Goal: Complete application form: Complete application form

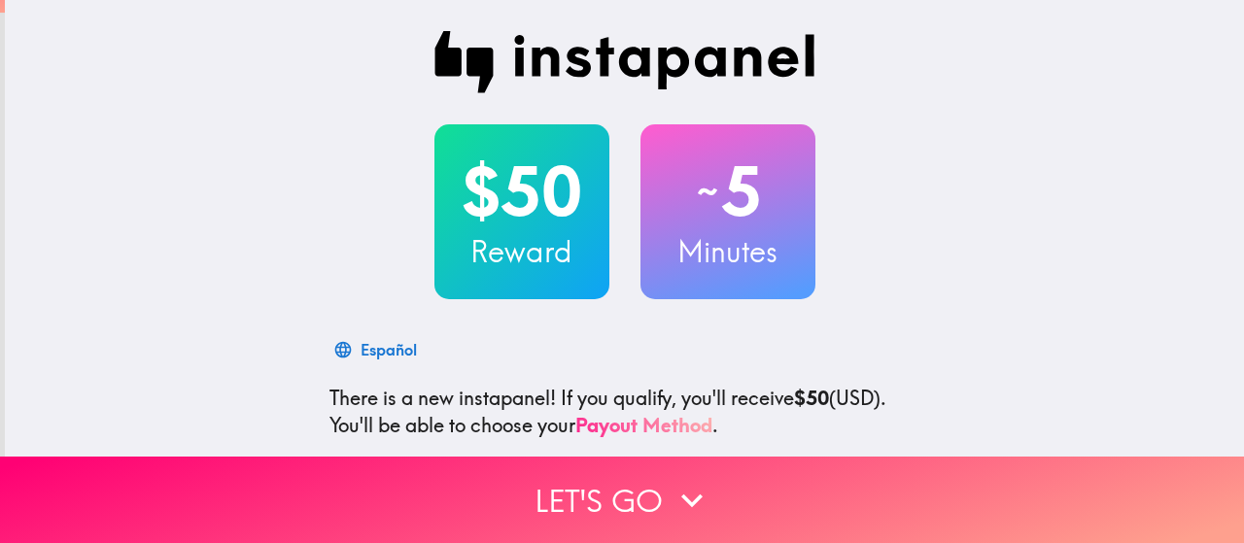
click at [593, 421] on link "Payout Method" at bounding box center [643, 425] width 137 height 24
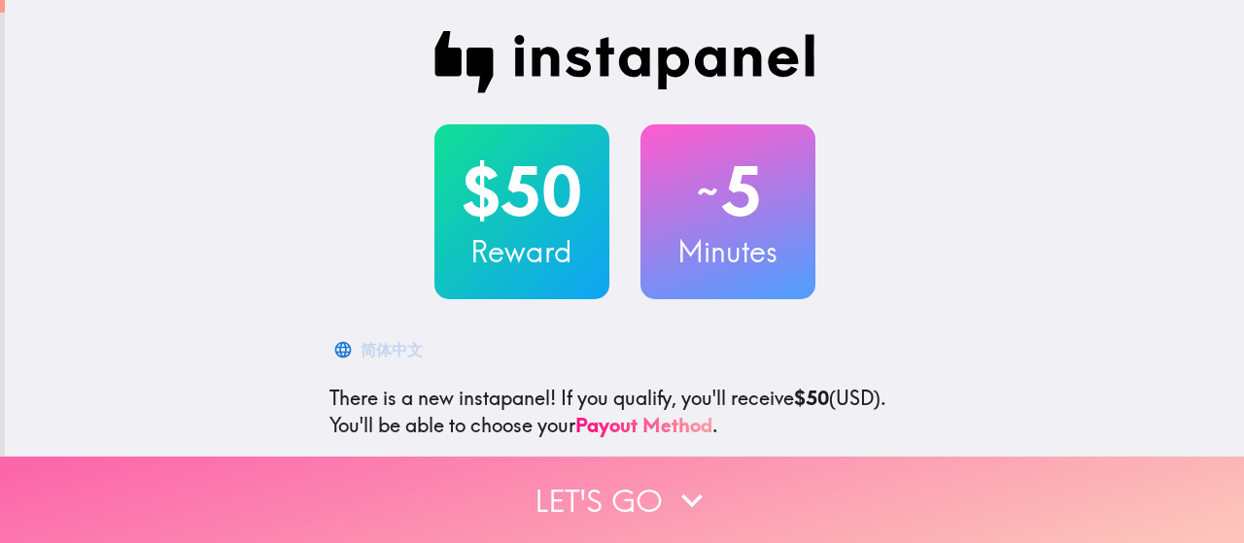
click at [581, 457] on button "Let's go" at bounding box center [622, 500] width 1244 height 86
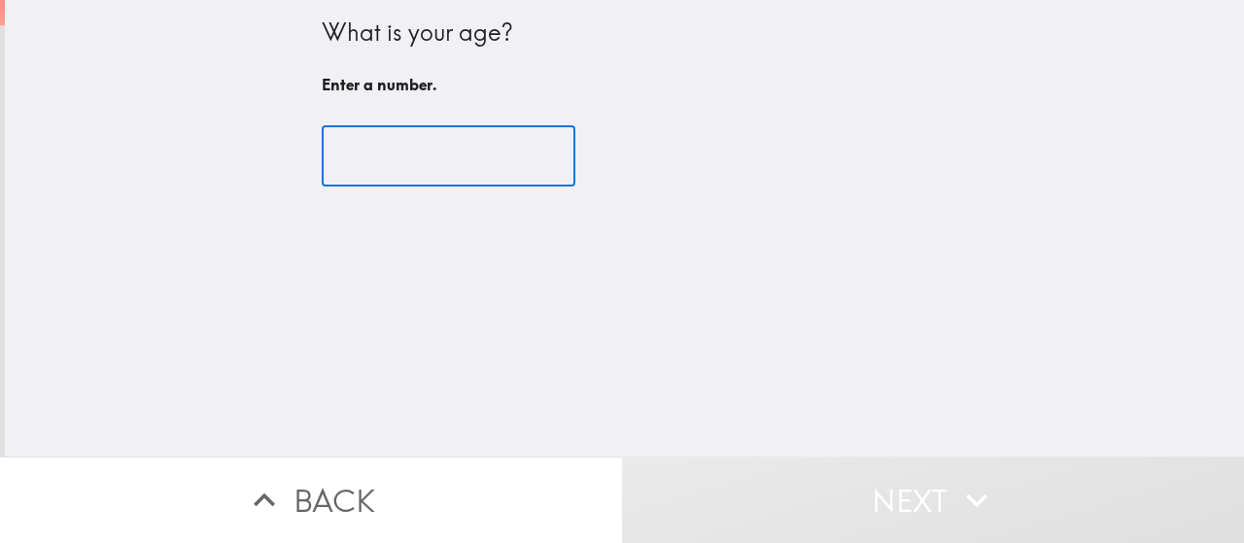
click at [468, 156] on input "number" at bounding box center [449, 156] width 254 height 60
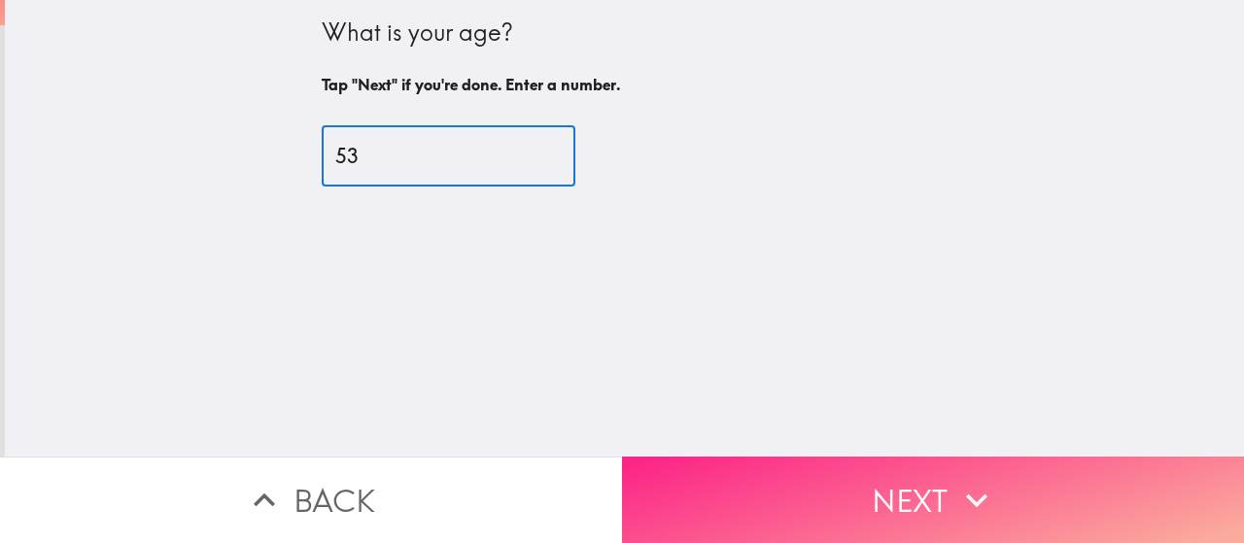
type input "53"
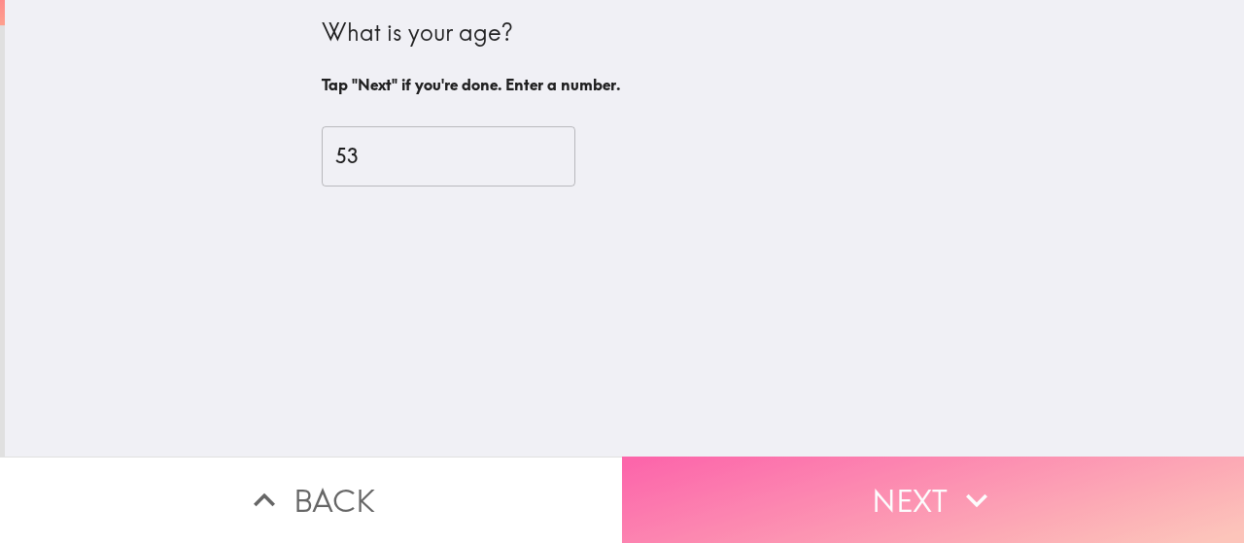
click at [823, 458] on button "Next" at bounding box center [933, 500] width 622 height 86
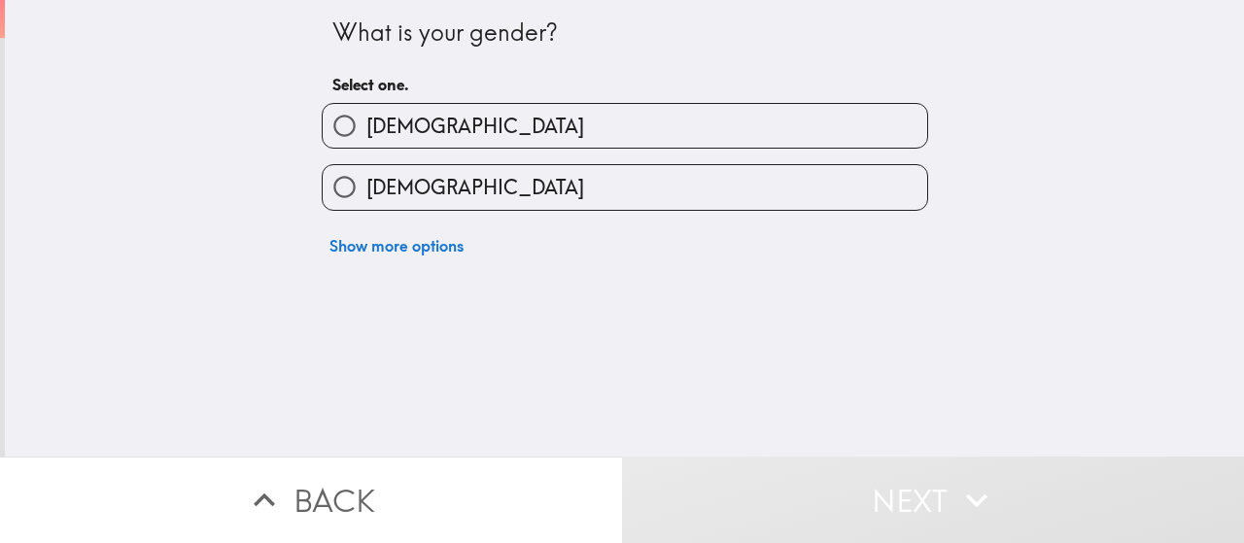
click at [594, 168] on label "[DEMOGRAPHIC_DATA]" at bounding box center [625, 187] width 604 height 44
click at [366, 168] on input "[DEMOGRAPHIC_DATA]" at bounding box center [345, 187] width 44 height 44
radio input "true"
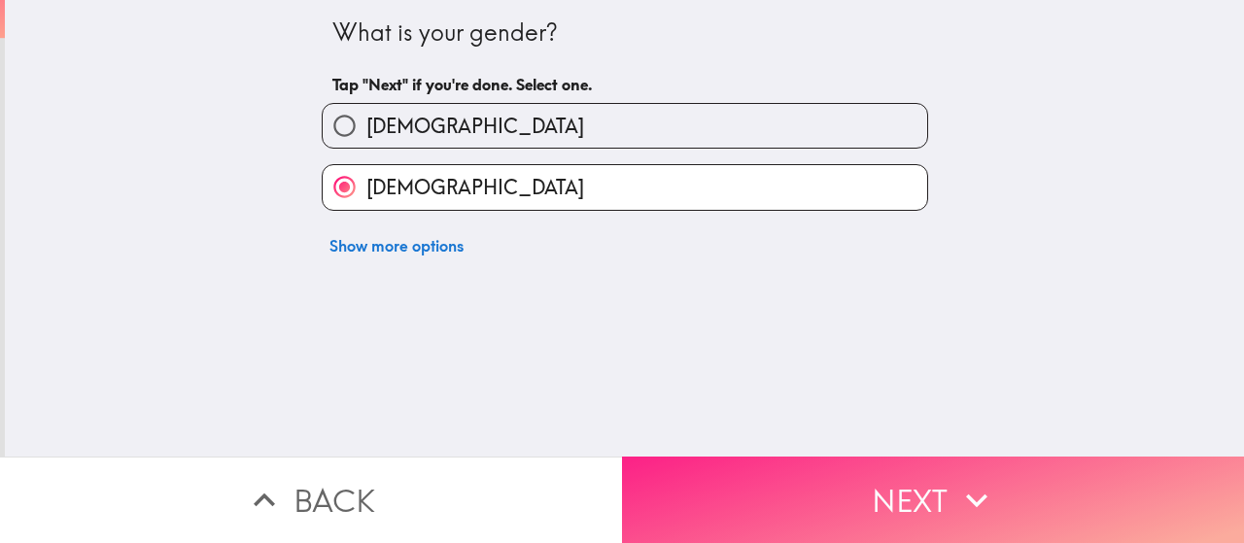
click at [788, 510] on button "Next" at bounding box center [933, 500] width 622 height 86
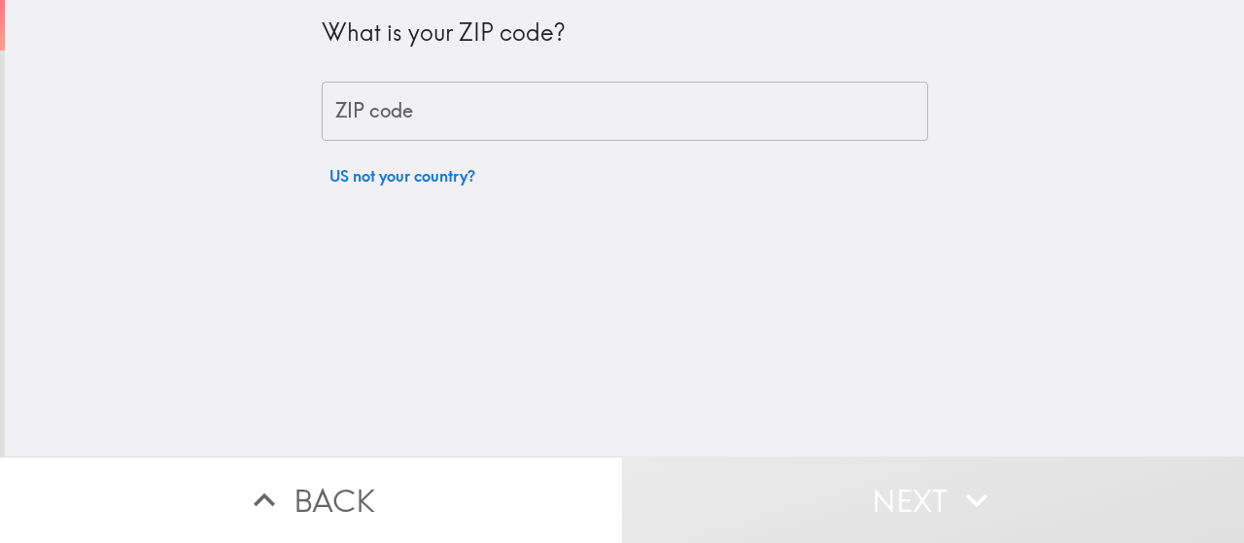
click at [525, 115] on input "ZIP code" at bounding box center [625, 112] width 606 height 60
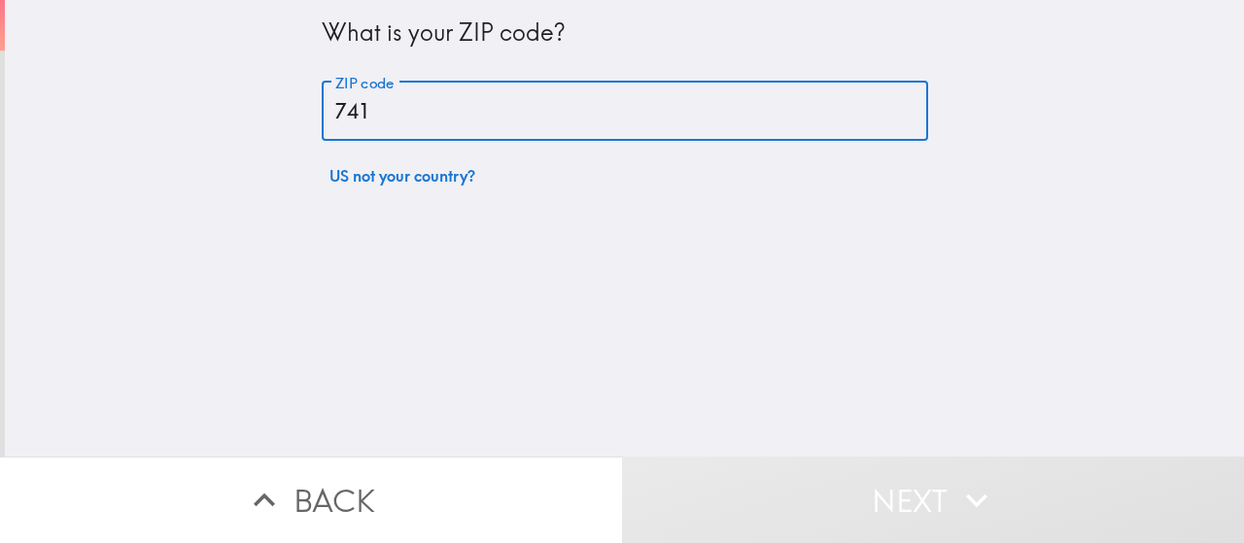
type input "74105"
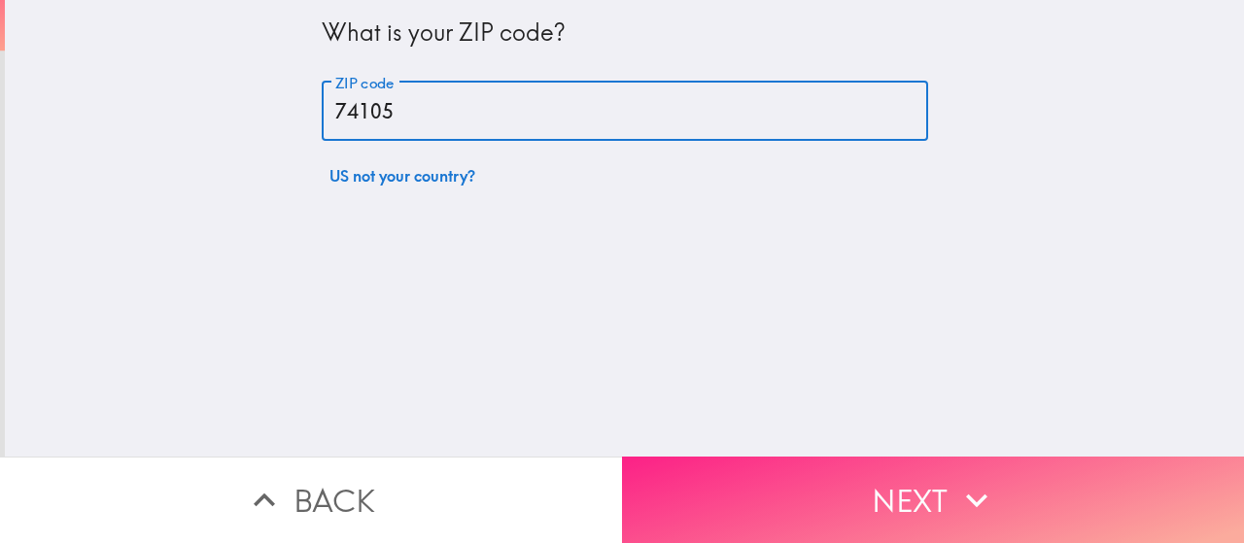
click at [748, 465] on button "Next" at bounding box center [933, 500] width 622 height 86
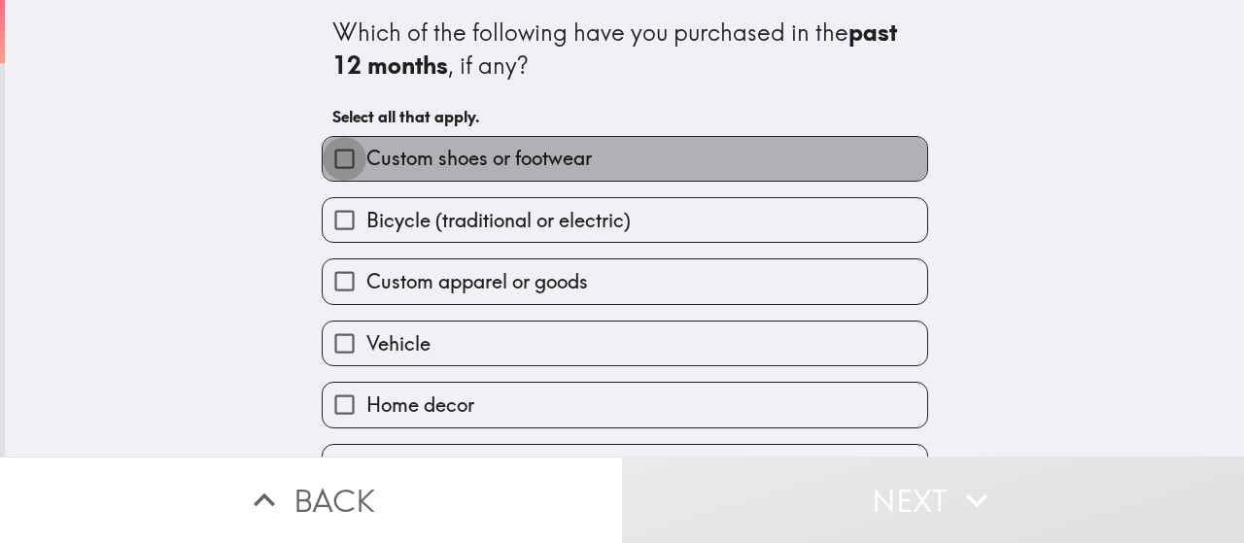
click at [343, 147] on input "Custom shoes or footwear" at bounding box center [345, 159] width 44 height 44
checkbox input "true"
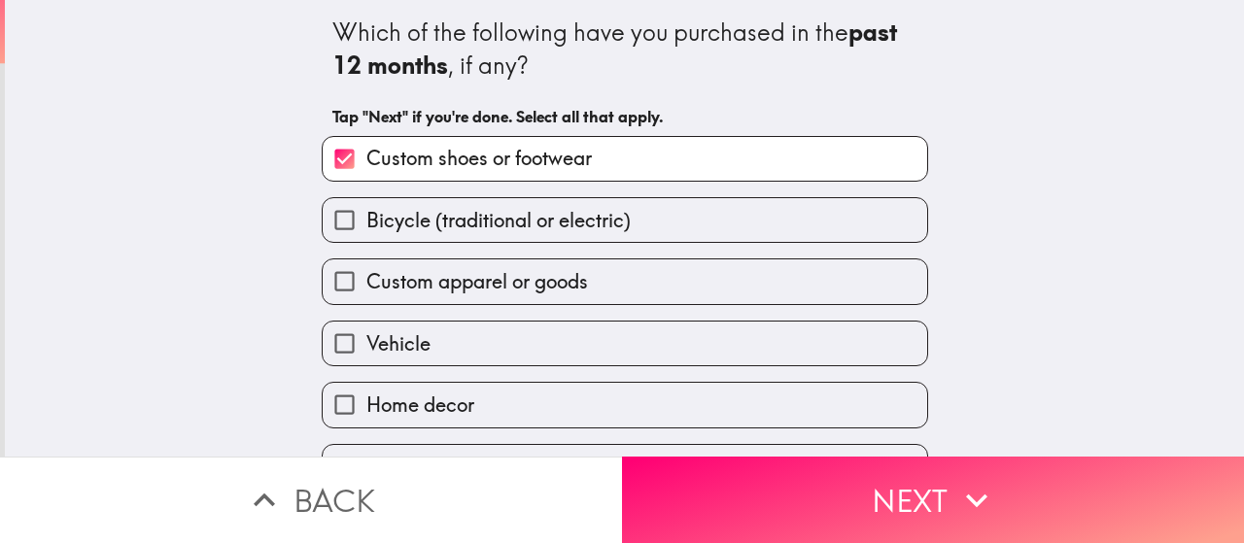
click at [366, 285] on span "Custom apparel or goods" at bounding box center [477, 281] width 222 height 27
click at [362, 285] on input "Custom apparel or goods" at bounding box center [345, 281] width 44 height 44
checkbox input "true"
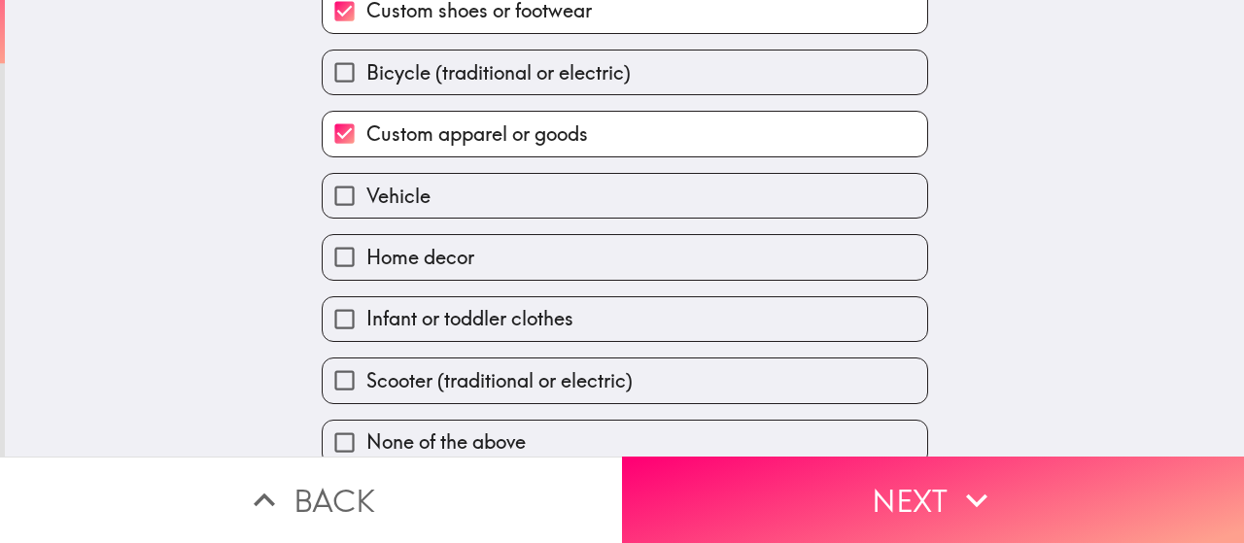
scroll to position [176, 0]
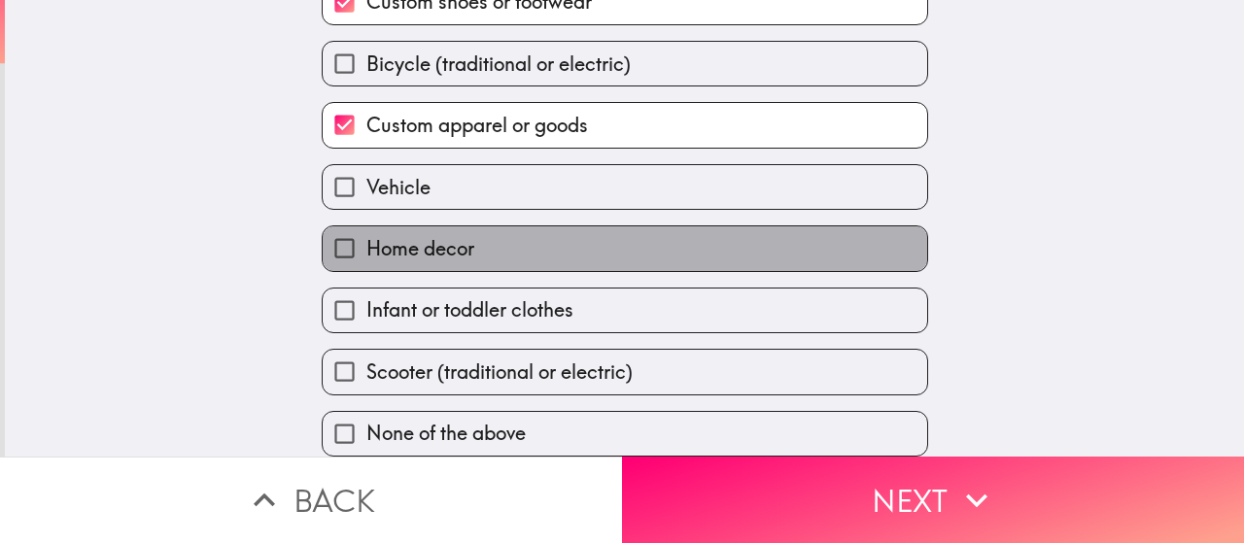
click at [419, 241] on span "Home decor" at bounding box center [420, 248] width 108 height 27
click at [366, 241] on input "Home decor" at bounding box center [345, 248] width 44 height 44
checkbox input "true"
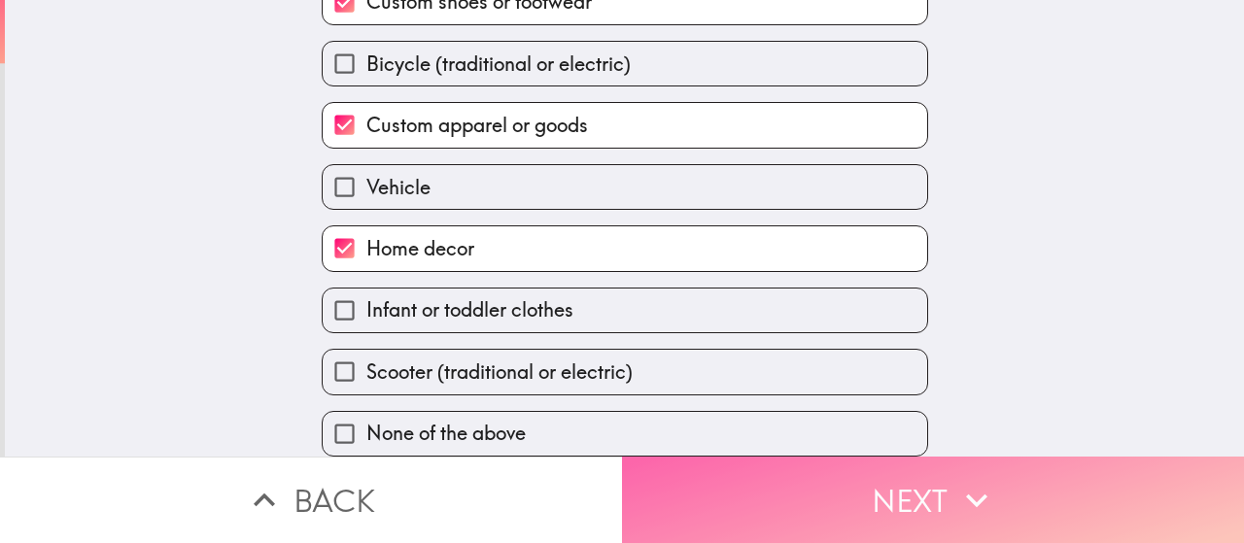
click at [705, 487] on button "Next" at bounding box center [933, 500] width 622 height 86
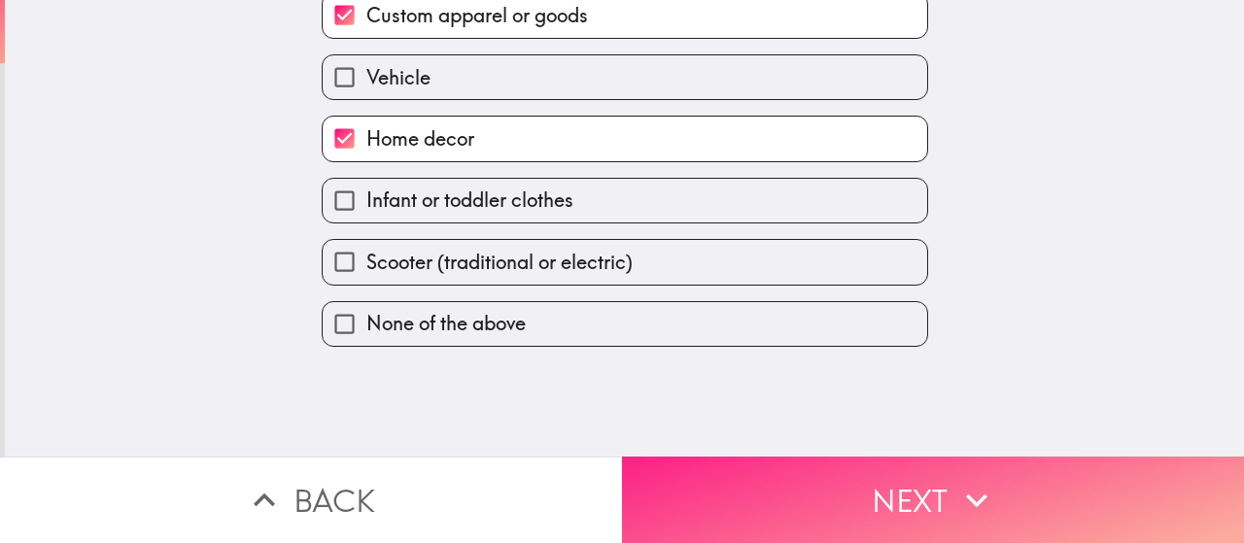
scroll to position [0, 0]
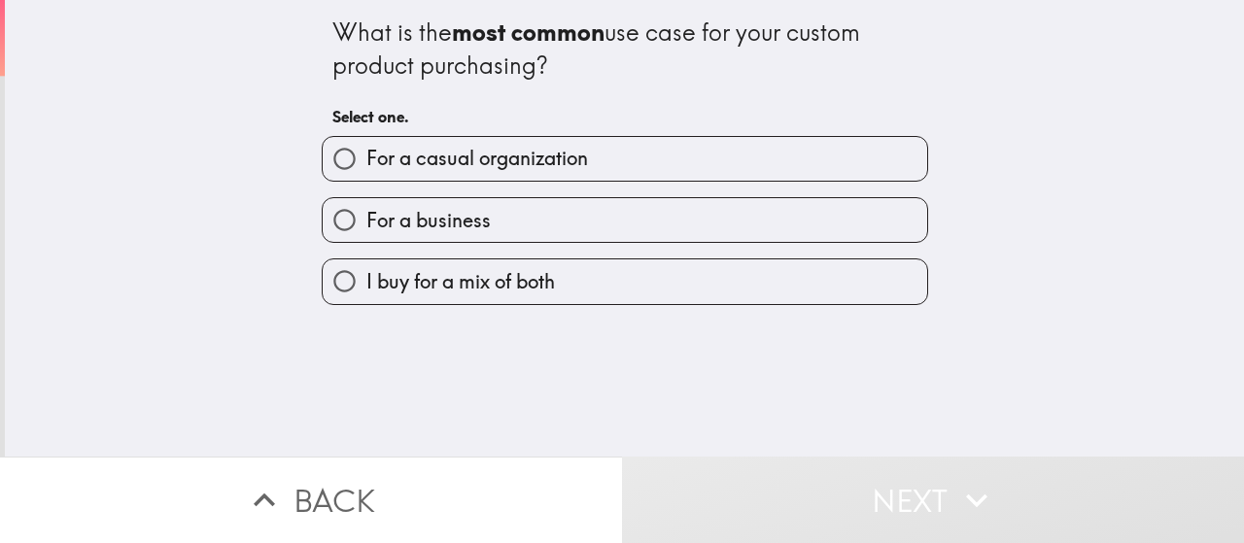
click at [474, 224] on span "For a business" at bounding box center [428, 220] width 124 height 27
click at [366, 224] on input "For a business" at bounding box center [345, 220] width 44 height 44
radio input "true"
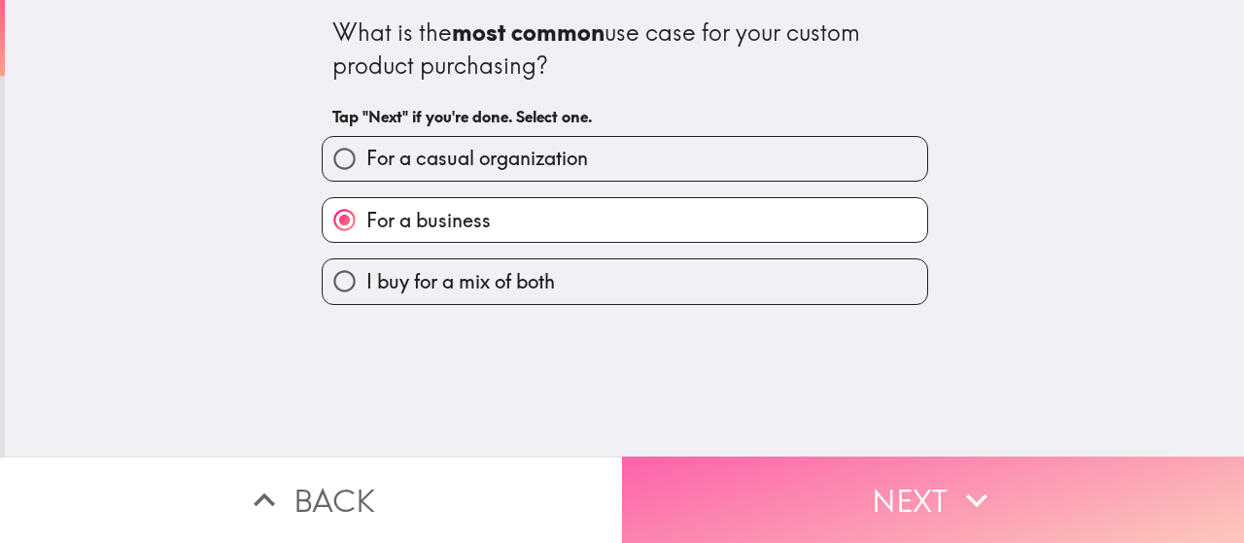
click at [782, 506] on button "Next" at bounding box center [933, 500] width 622 height 86
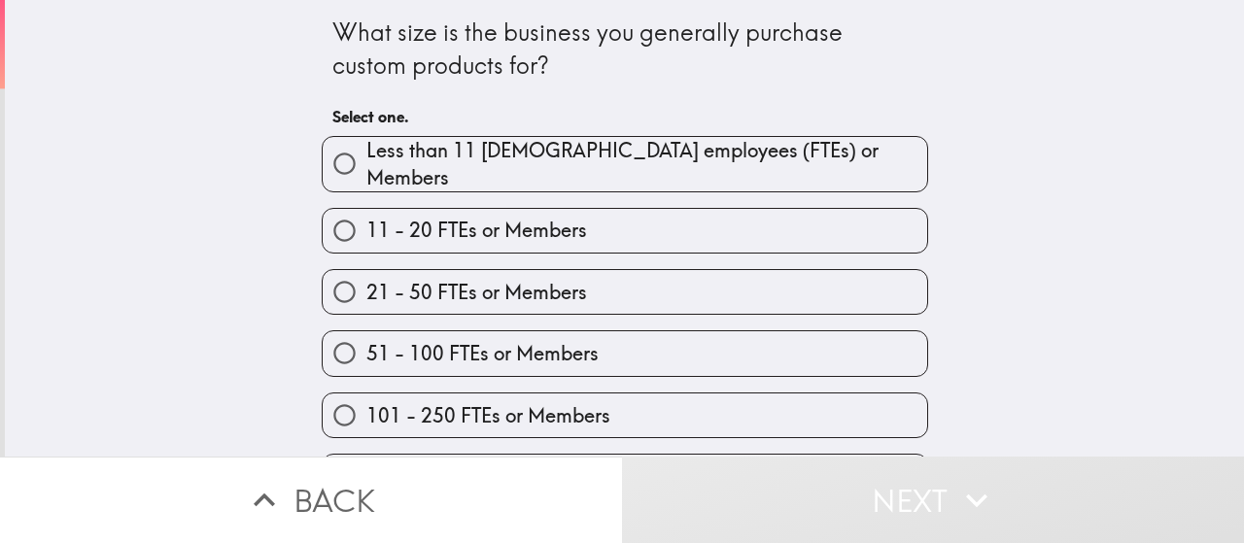
click at [636, 405] on label "101 - 250 FTEs or Members" at bounding box center [625, 416] width 604 height 44
click at [366, 405] on input "101 - 250 FTEs or Members" at bounding box center [345, 416] width 44 height 44
radio input "true"
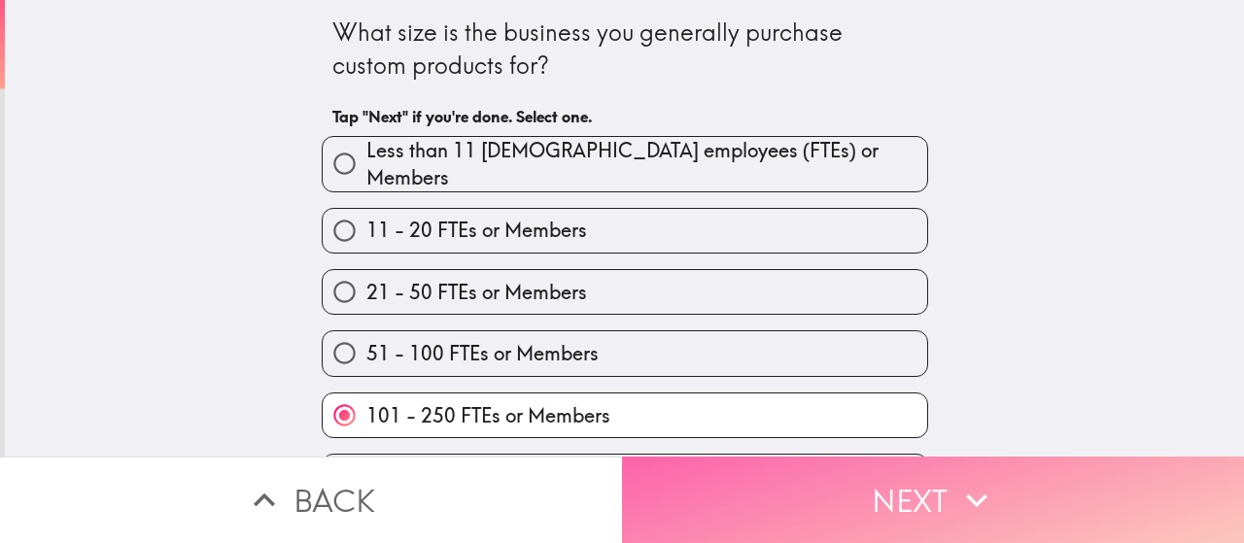
click at [741, 476] on button "Next" at bounding box center [933, 500] width 622 height 86
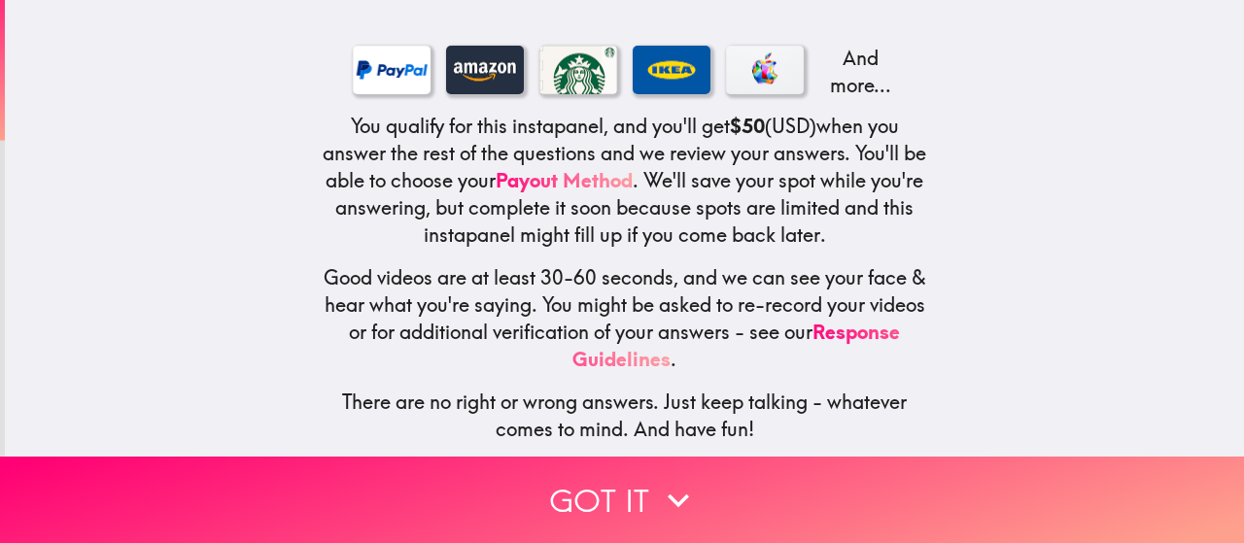
scroll to position [335, 0]
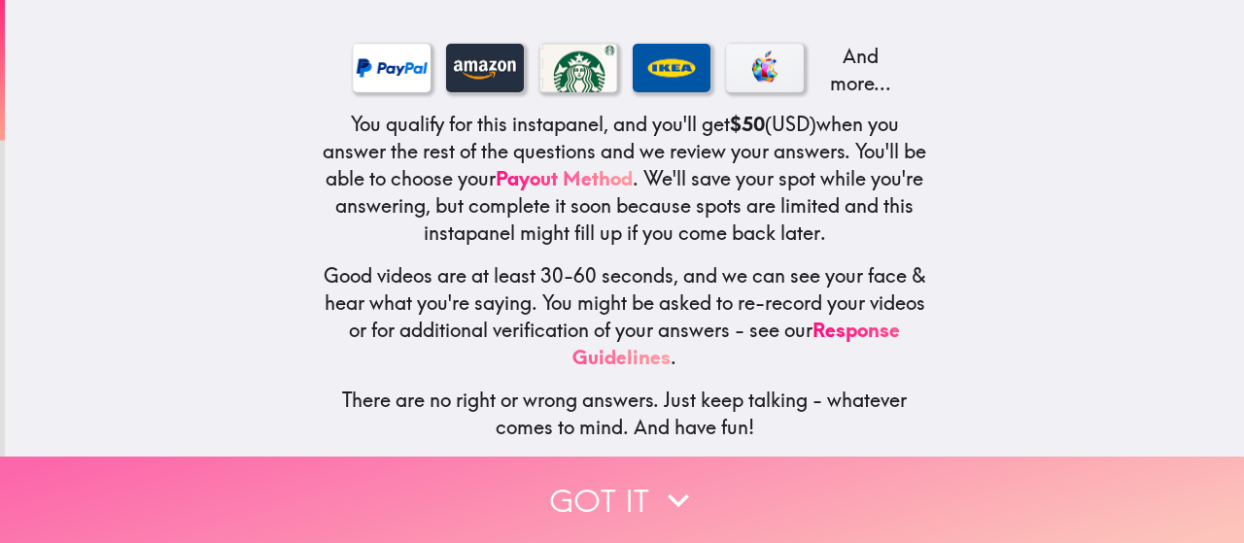
click at [589, 475] on button "Got it" at bounding box center [622, 500] width 1244 height 86
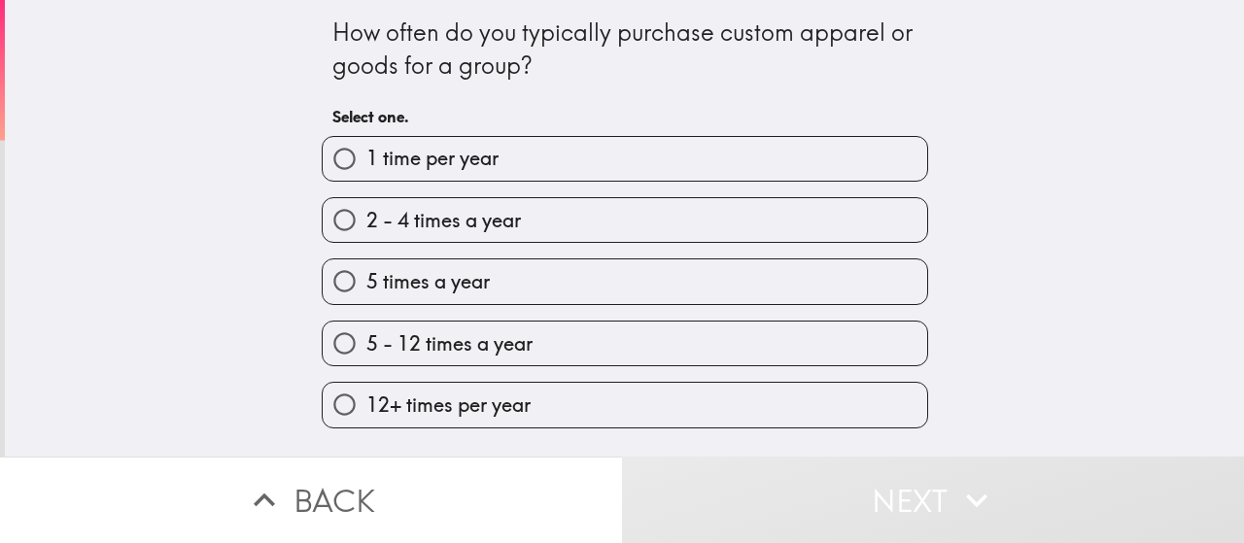
scroll to position [0, 0]
